Goal: Transaction & Acquisition: Purchase product/service

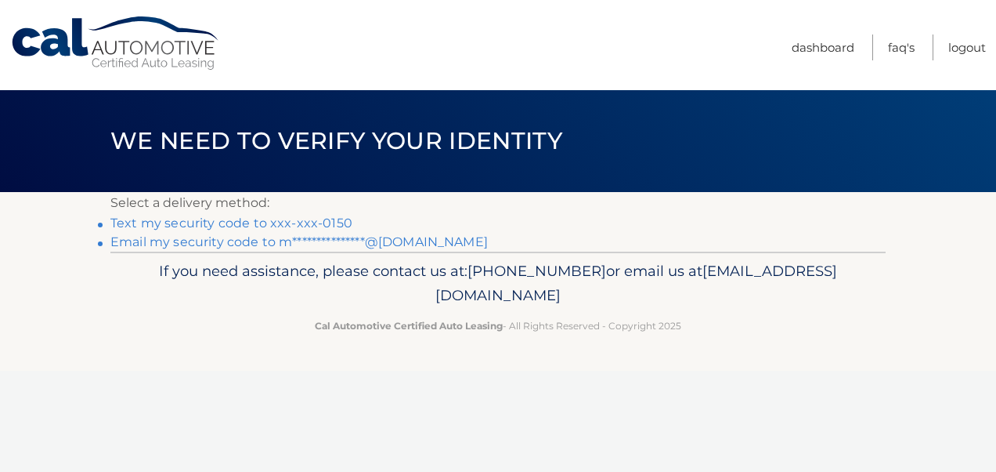
click at [170, 216] on link "Text my security code to xxx-xxx-0150" at bounding box center [231, 222] width 242 height 15
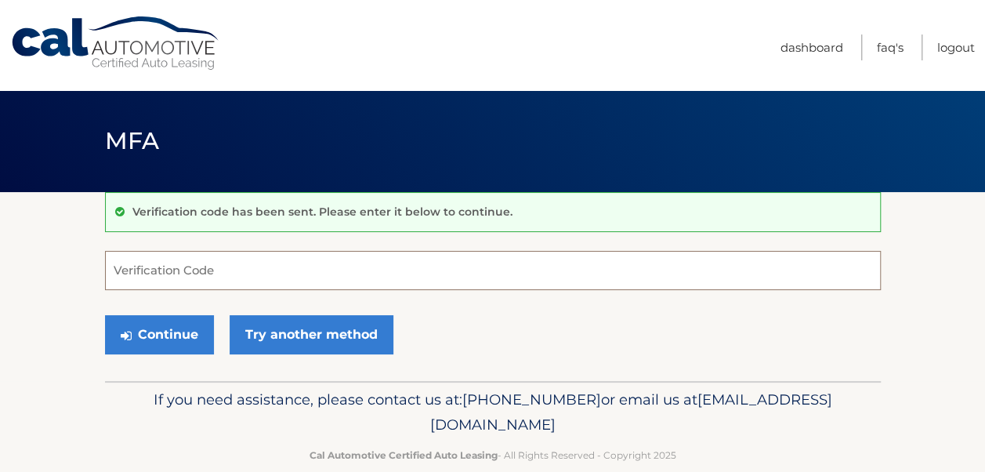
click at [354, 268] on input "Verification Code" at bounding box center [492, 270] width 775 height 39
type input "696726"
click at [105, 315] on button "Continue" at bounding box center [159, 334] width 109 height 39
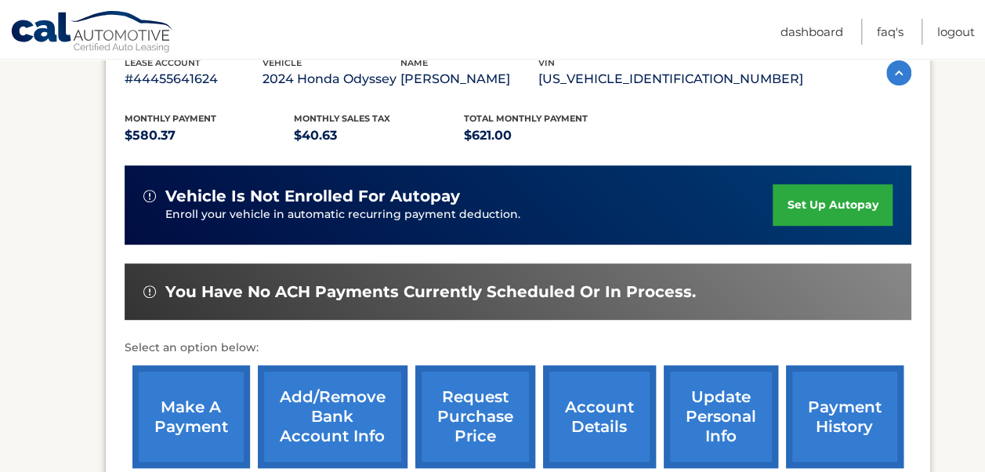
scroll to position [313, 0]
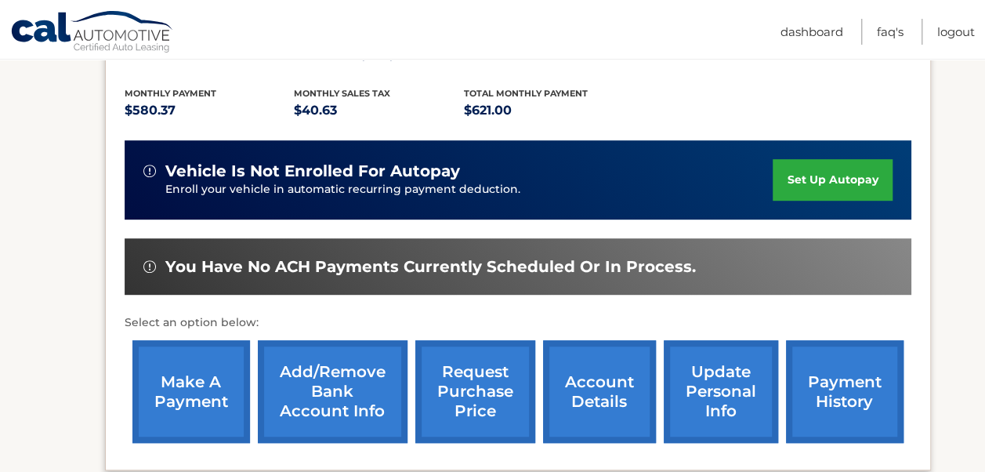
click at [190, 381] on link "make a payment" at bounding box center [190, 391] width 117 height 103
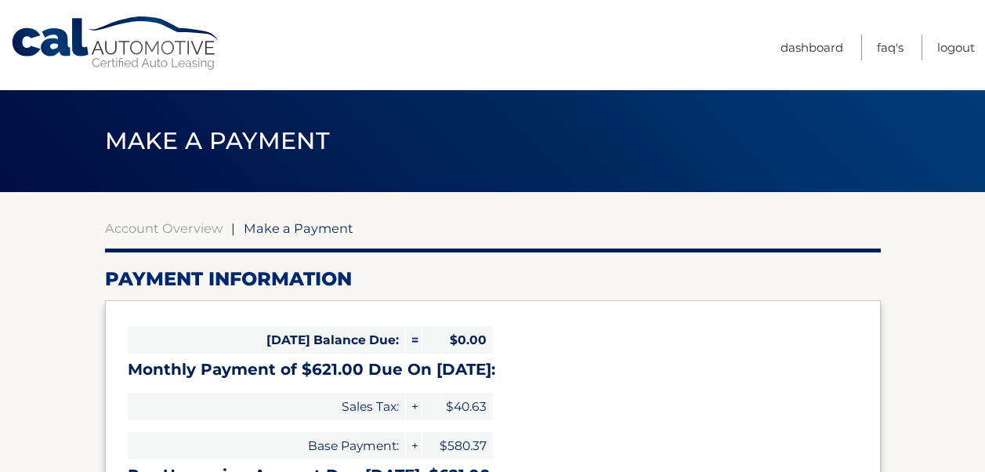
select select "NjIyMTRkOTYtYmZiNS00ZTBhLWIzZjItMDZkMTQ1ZGVhNDVh"
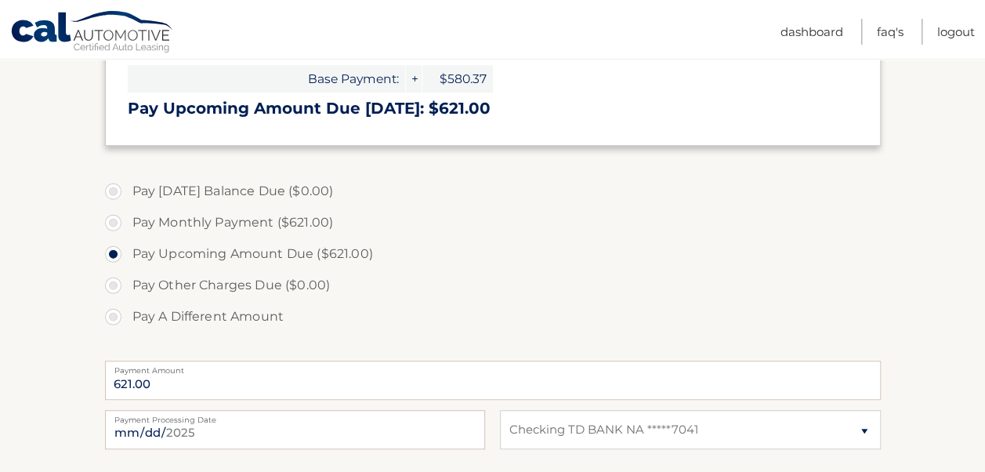
scroll to position [392, 0]
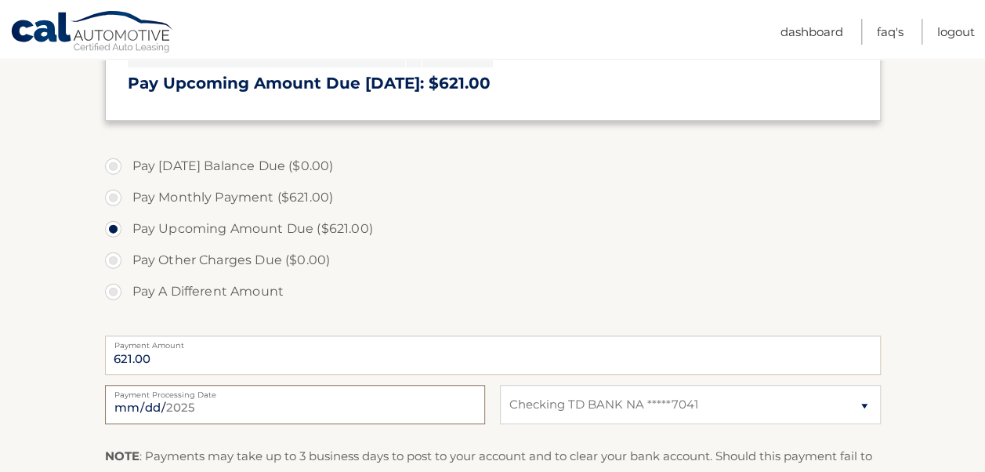
click at [213, 385] on input "2025-08-17" at bounding box center [295, 404] width 380 height 39
type input "2025-08-24"
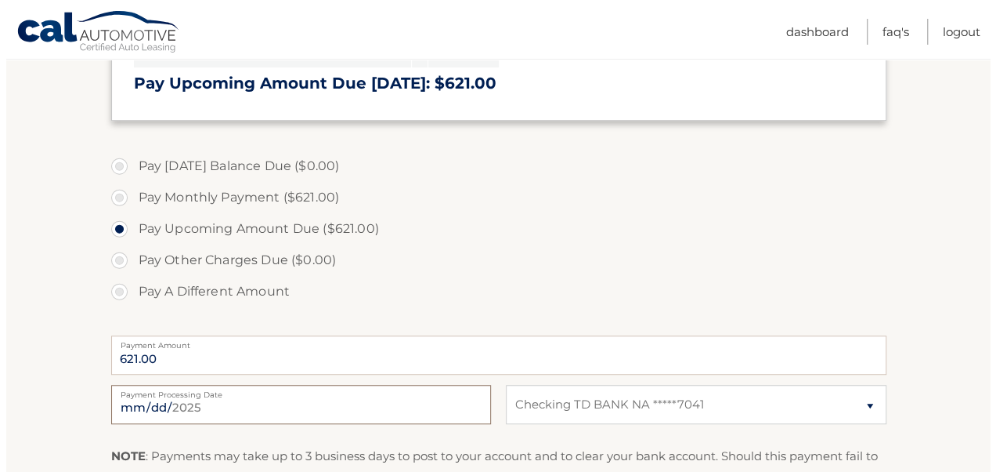
scroll to position [470, 0]
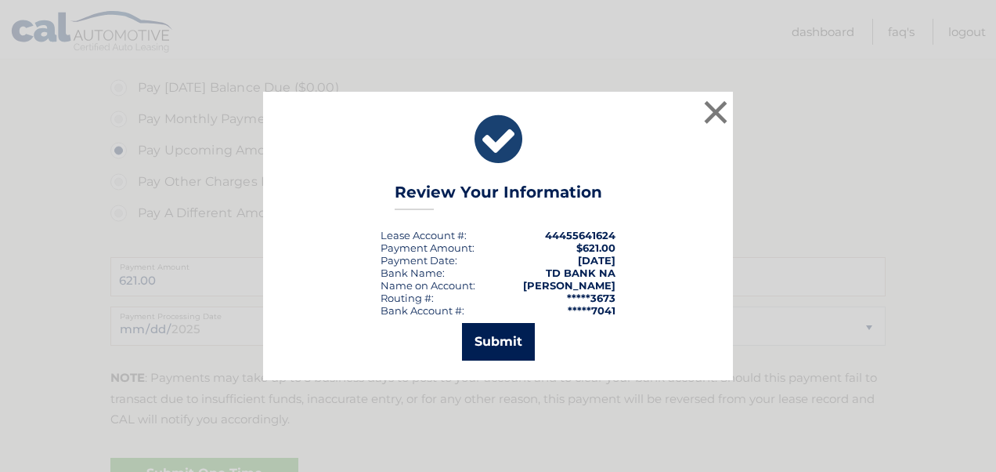
click at [508, 337] on button "Submit" at bounding box center [498, 342] width 73 height 38
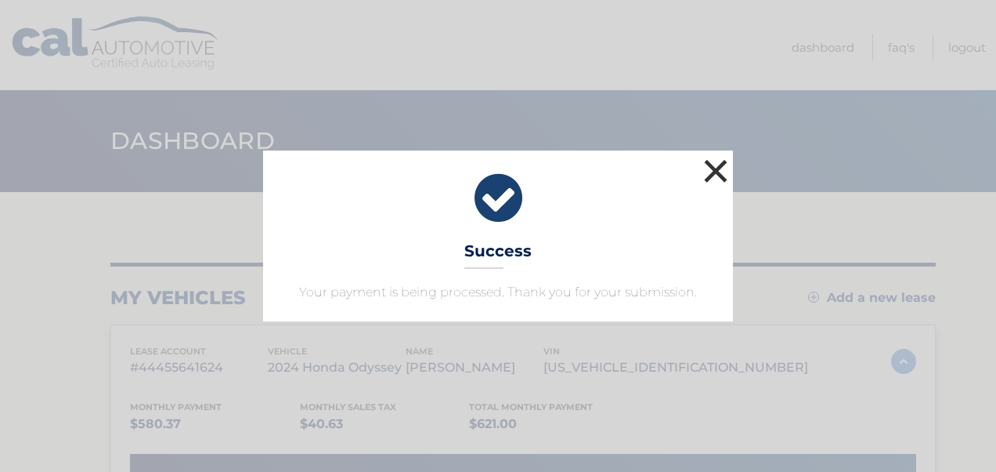
click at [710, 171] on button "×" at bounding box center [715, 170] width 31 height 31
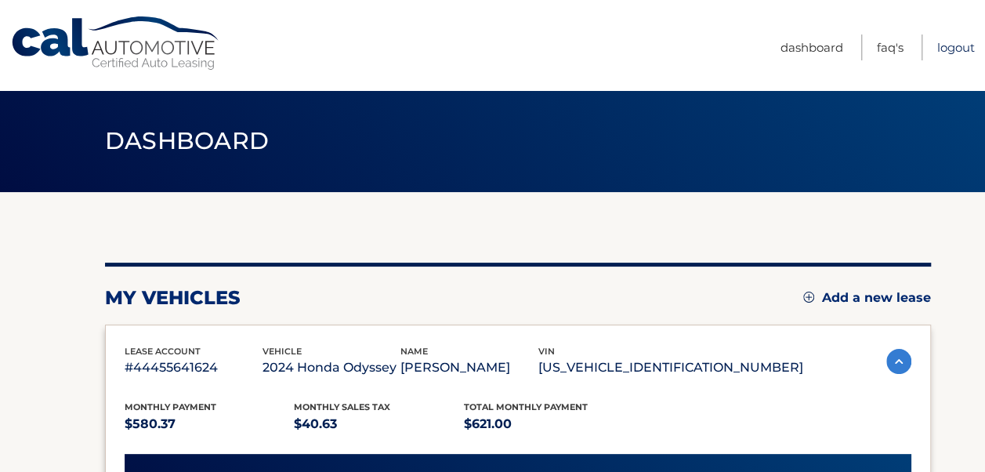
click at [970, 45] on link "Logout" at bounding box center [956, 47] width 38 height 26
